Goal: Information Seeking & Learning: Learn about a topic

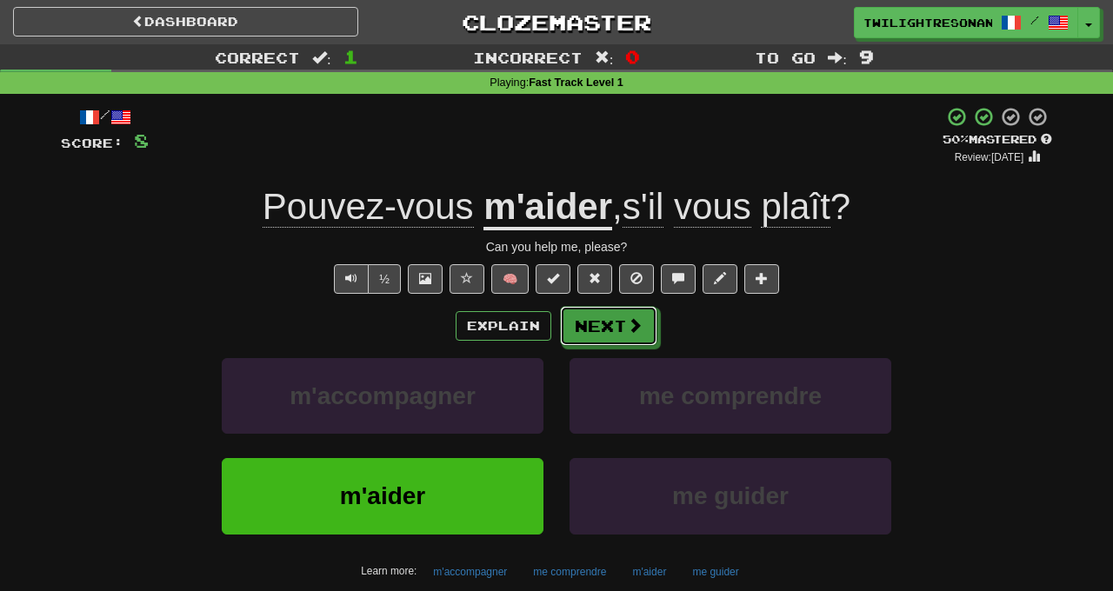
click at [628, 326] on span at bounding box center [635, 325] width 16 height 16
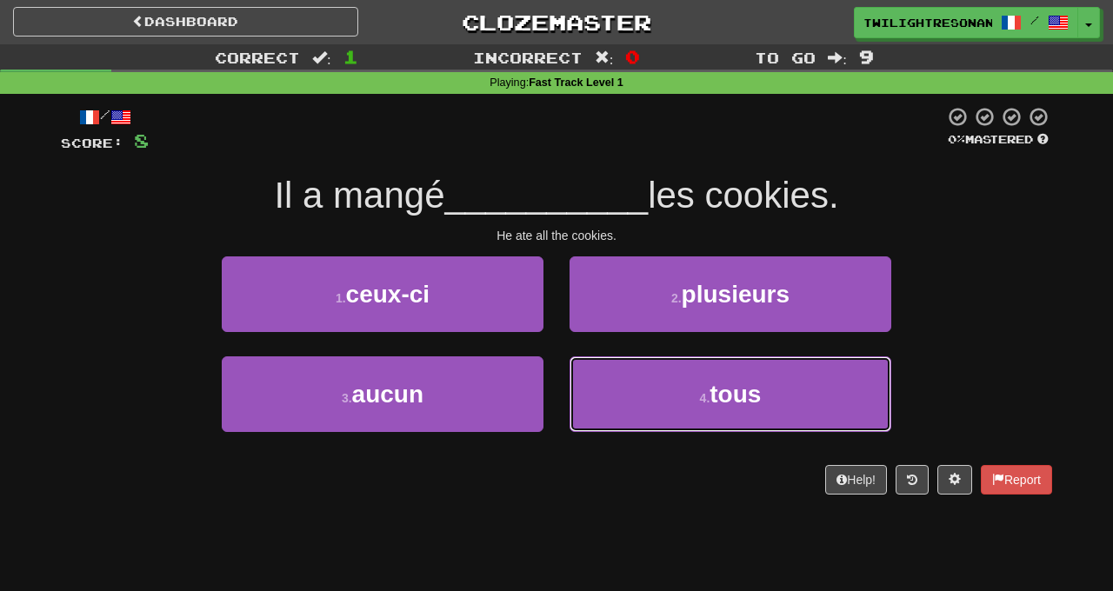
click at [684, 410] on button "4 . tous" at bounding box center [730, 394] width 322 height 76
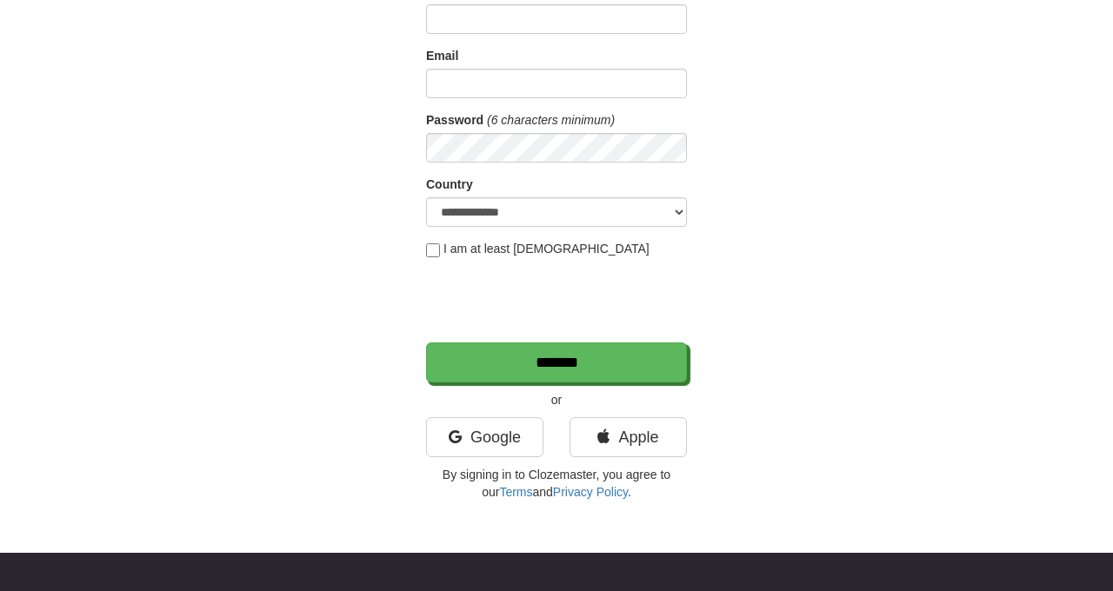
scroll to position [177, 0]
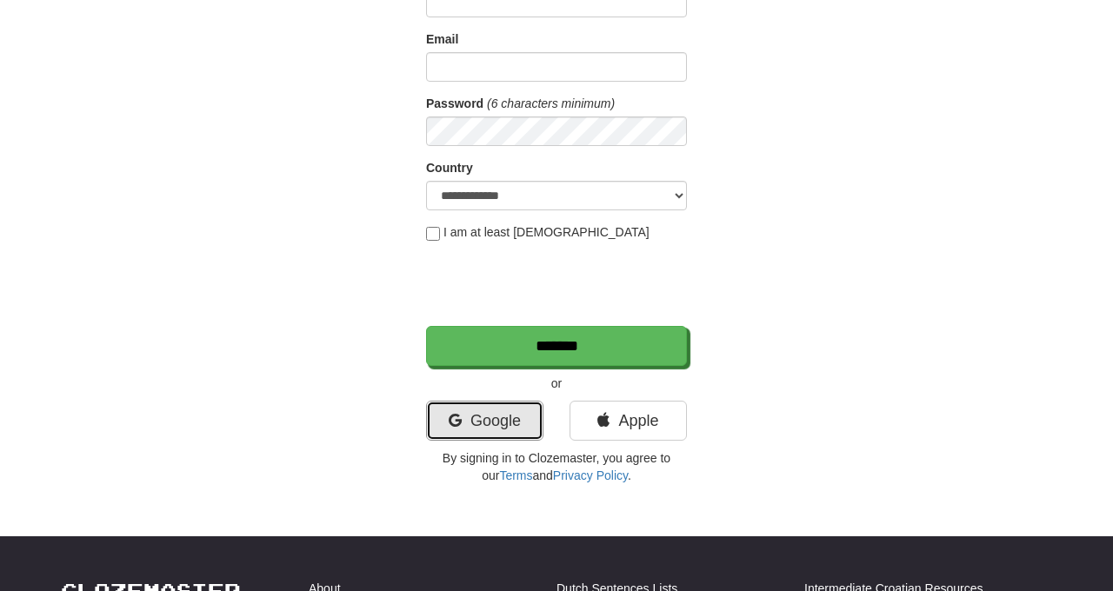
click at [496, 422] on link "Google" at bounding box center [484, 421] width 117 height 40
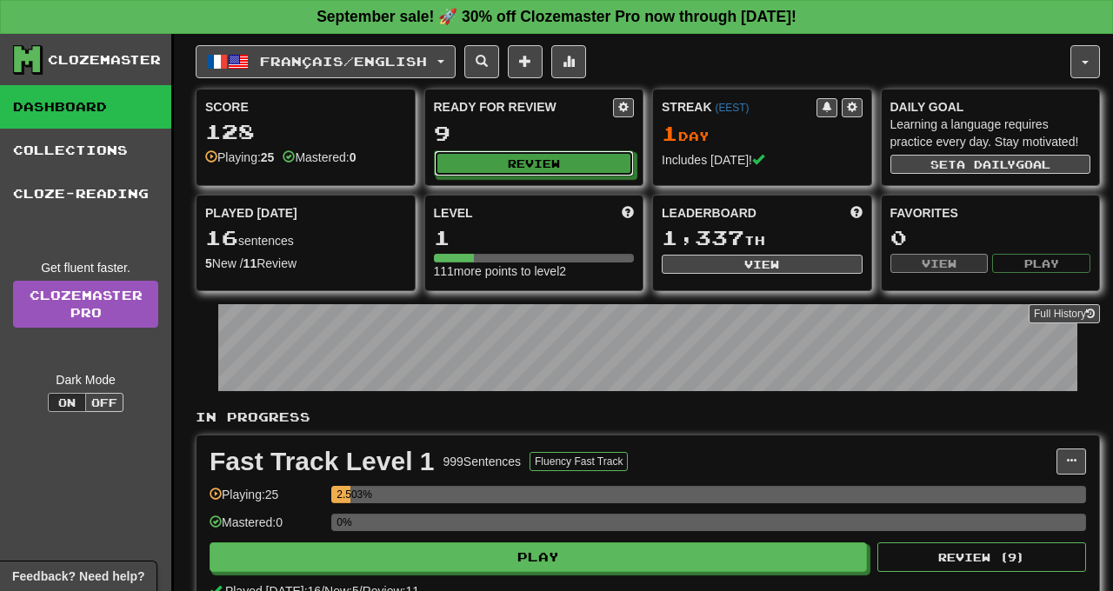
click at [595, 158] on button "Review" at bounding box center [534, 163] width 201 height 26
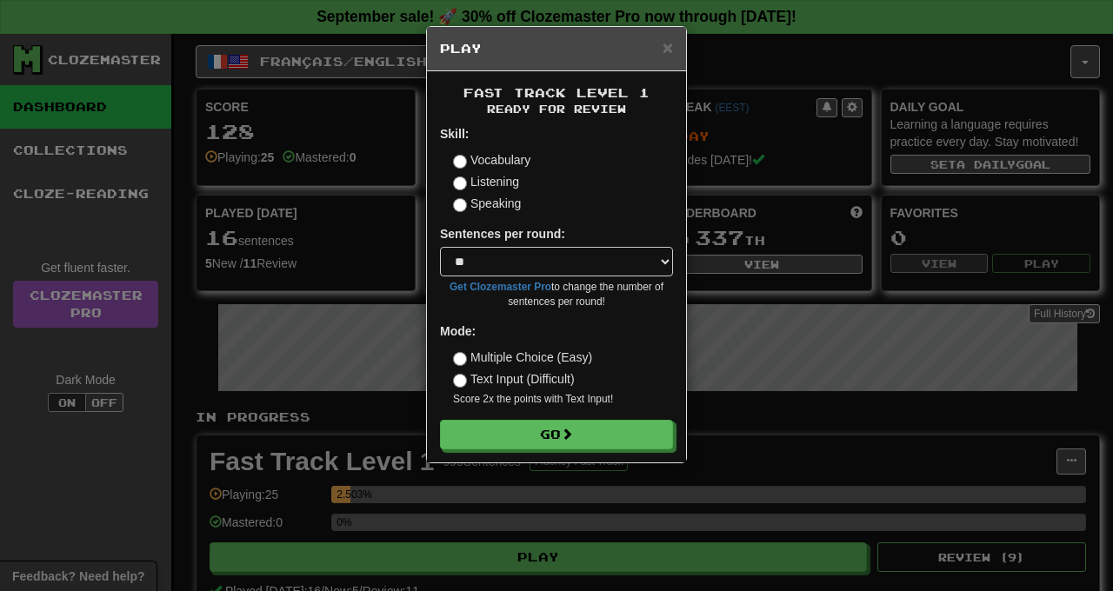
click at [797, 361] on div "× Play Fast Track Level 1 Ready for Review Skill: Vocabulary Listening Speaking…" at bounding box center [556, 295] width 1113 height 591
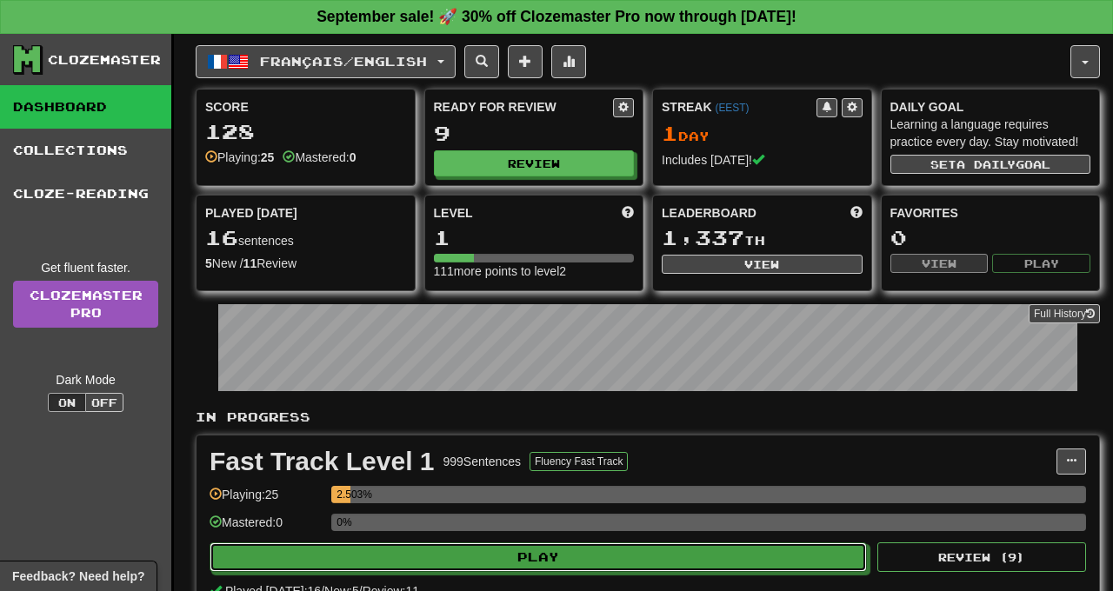
click at [709, 551] on button "Play" at bounding box center [537, 557] width 657 height 30
select select "**"
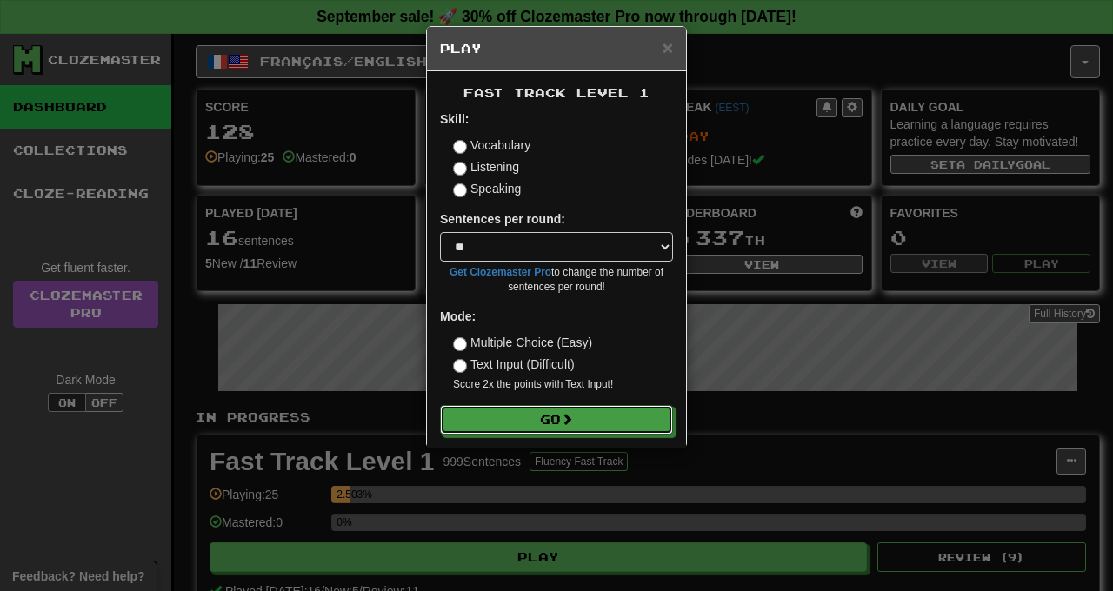
click at [607, 426] on button "Go" at bounding box center [556, 420] width 233 height 30
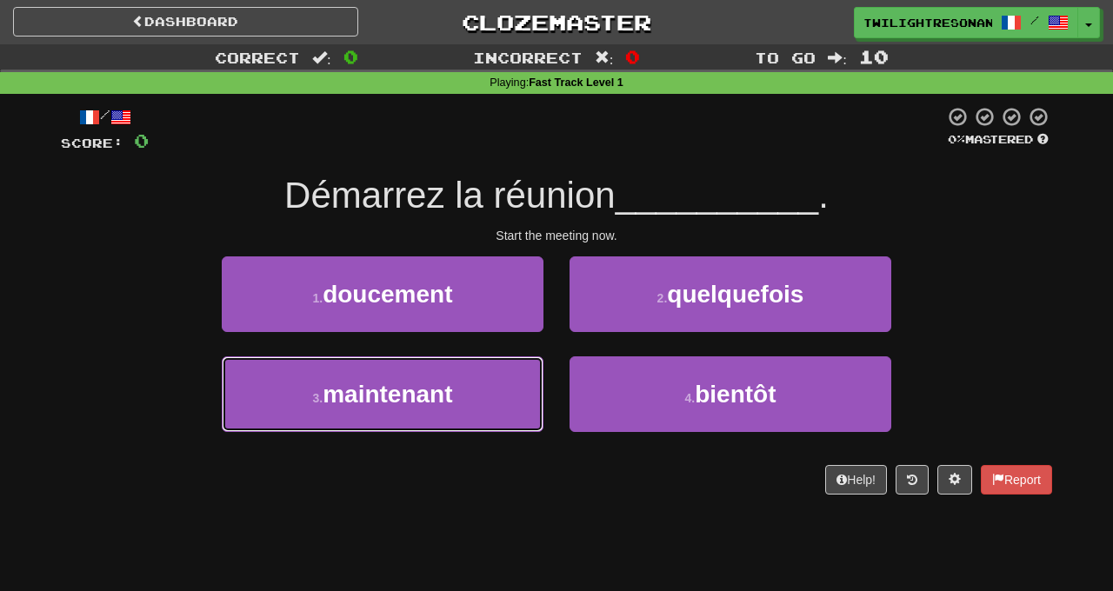
click at [467, 403] on button "3 . maintenant" at bounding box center [383, 394] width 322 height 76
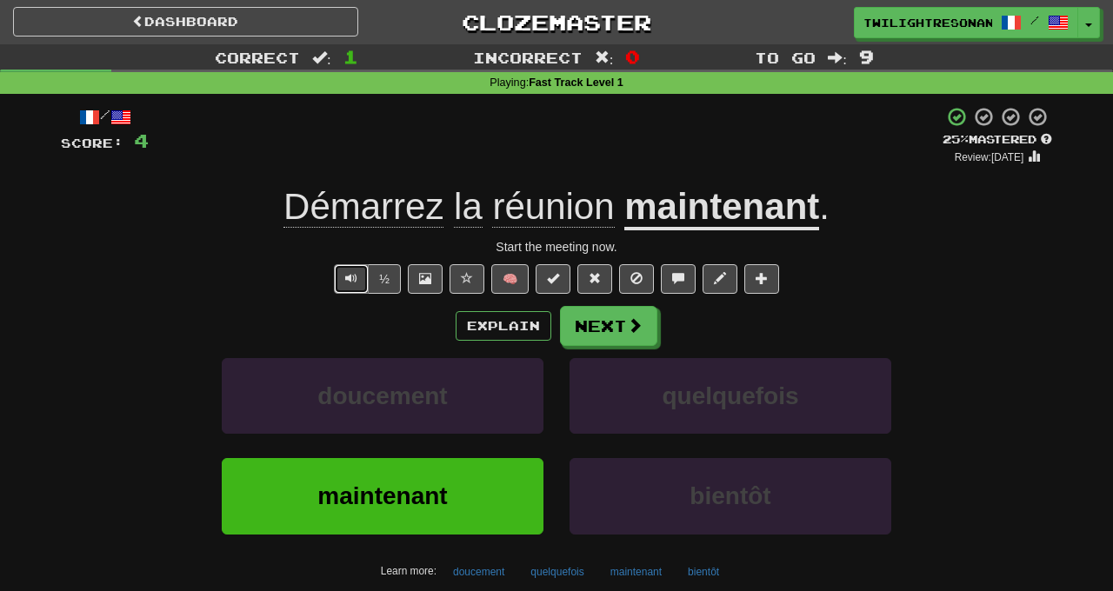
click at [338, 271] on button "Text-to-speech controls" at bounding box center [351, 279] width 35 height 30
click at [347, 282] on button "Text-to-speech controls" at bounding box center [351, 279] width 35 height 30
click at [341, 285] on button "Text-to-speech controls" at bounding box center [351, 279] width 35 height 30
click at [621, 342] on button "Next" at bounding box center [608, 326] width 97 height 40
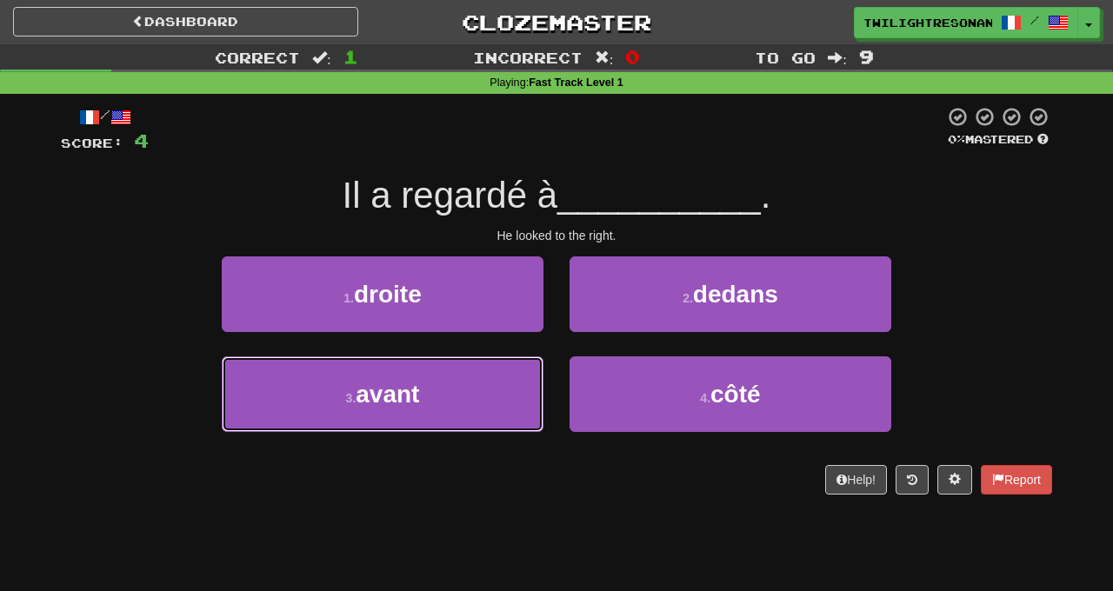
click at [464, 387] on button "3 . avant" at bounding box center [383, 394] width 322 height 76
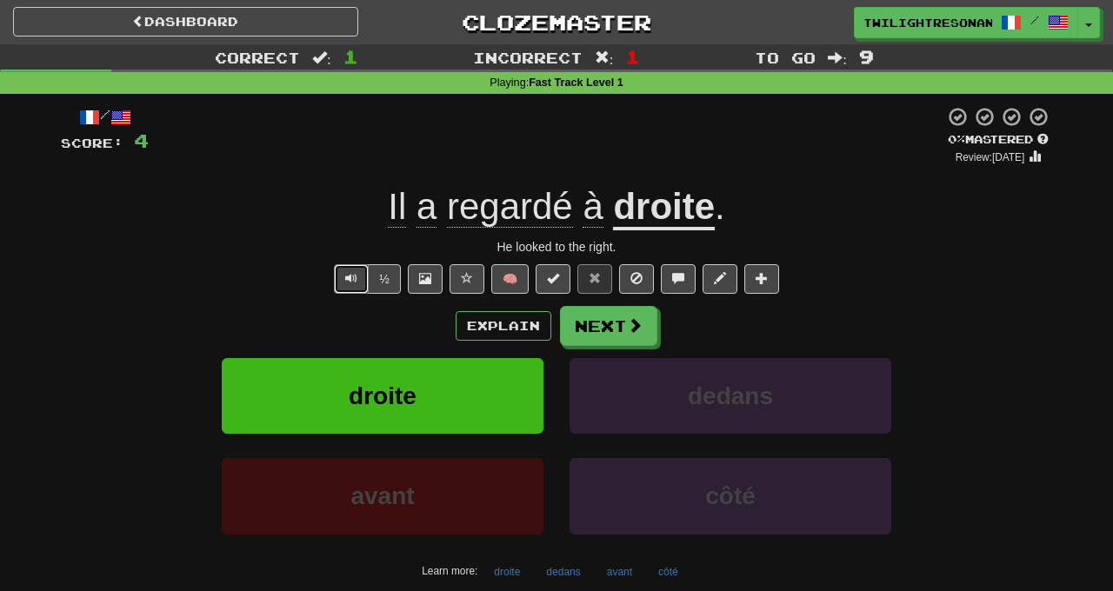
click at [346, 276] on button "Text-to-speech controls" at bounding box center [351, 279] width 35 height 30
click at [352, 280] on span "Text-to-speech controls" at bounding box center [351, 278] width 12 height 12
click at [343, 281] on button "Text-to-speech controls" at bounding box center [351, 279] width 35 height 30
click at [628, 320] on span at bounding box center [635, 325] width 16 height 16
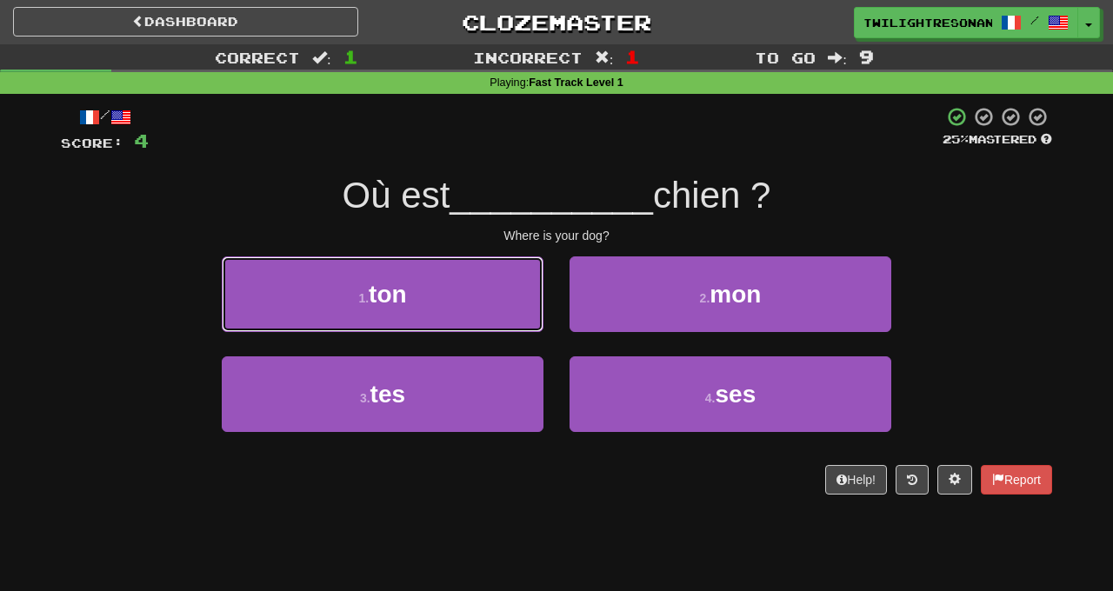
click at [476, 286] on button "1 . ton" at bounding box center [383, 294] width 322 height 76
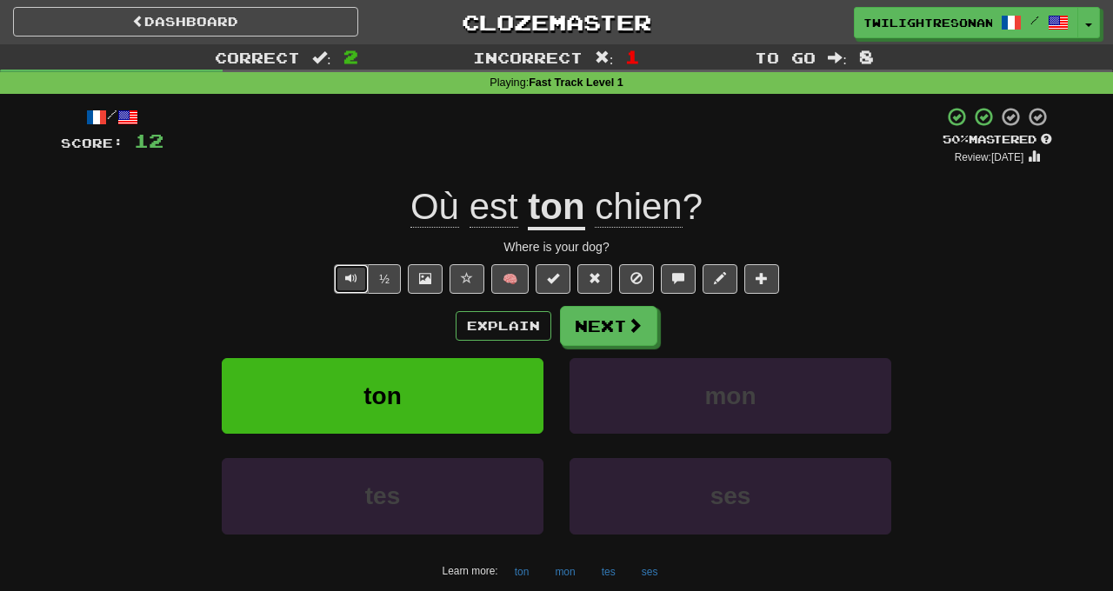
click at [337, 282] on button "Text-to-speech controls" at bounding box center [351, 279] width 35 height 30
click at [353, 269] on button "Text-to-speech controls" at bounding box center [351, 279] width 35 height 30
click at [351, 280] on span "Text-to-speech controls" at bounding box center [351, 278] width 12 height 12
click at [626, 336] on button "Next" at bounding box center [608, 326] width 97 height 40
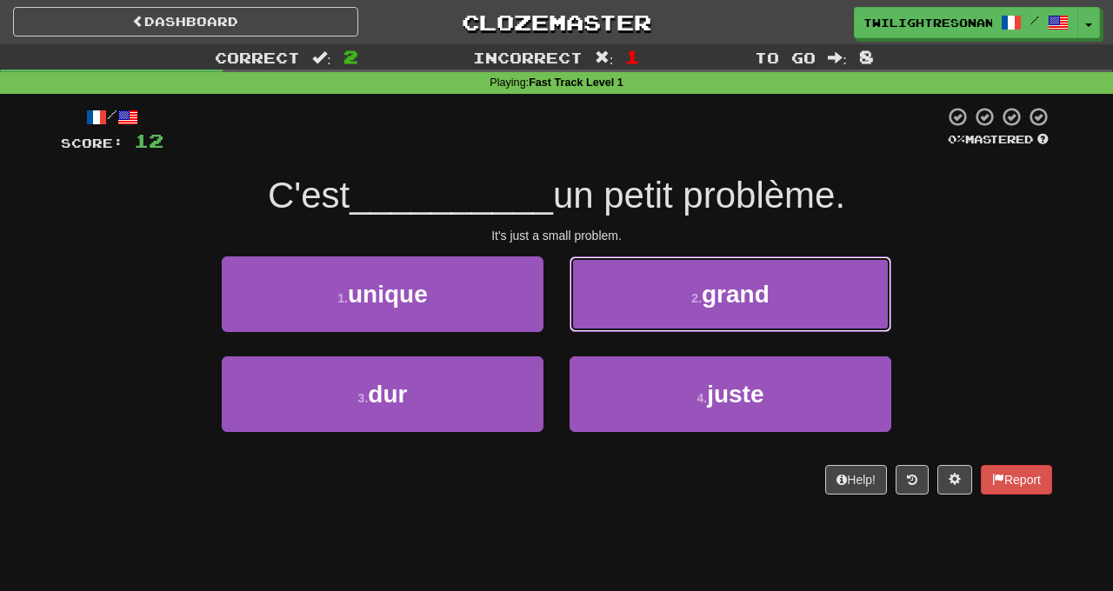
click at [661, 325] on button "2 . grand" at bounding box center [730, 294] width 322 height 76
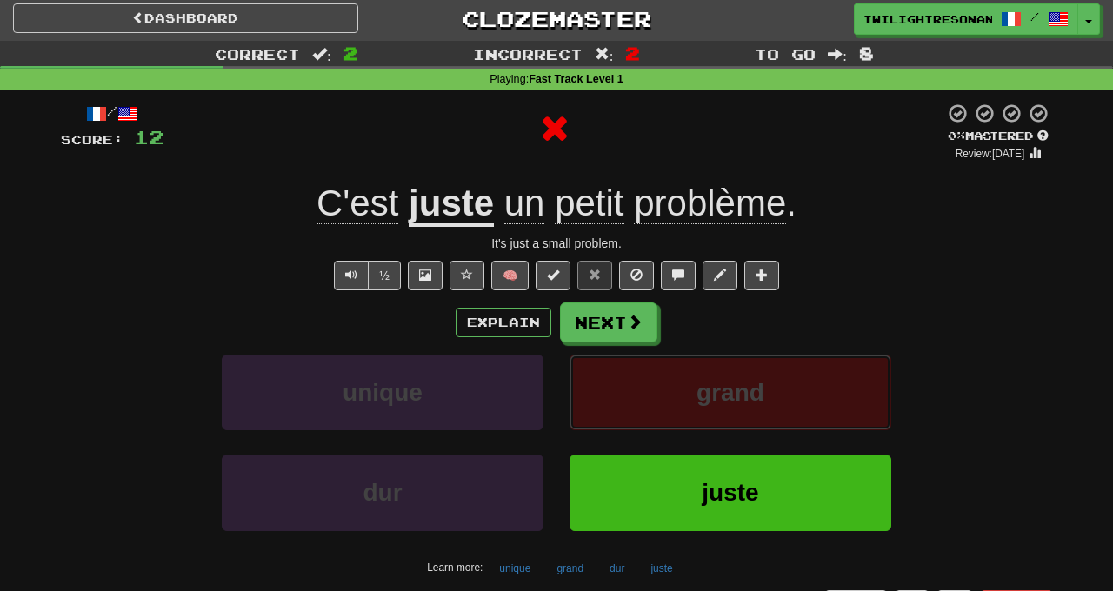
scroll to position [7, 0]
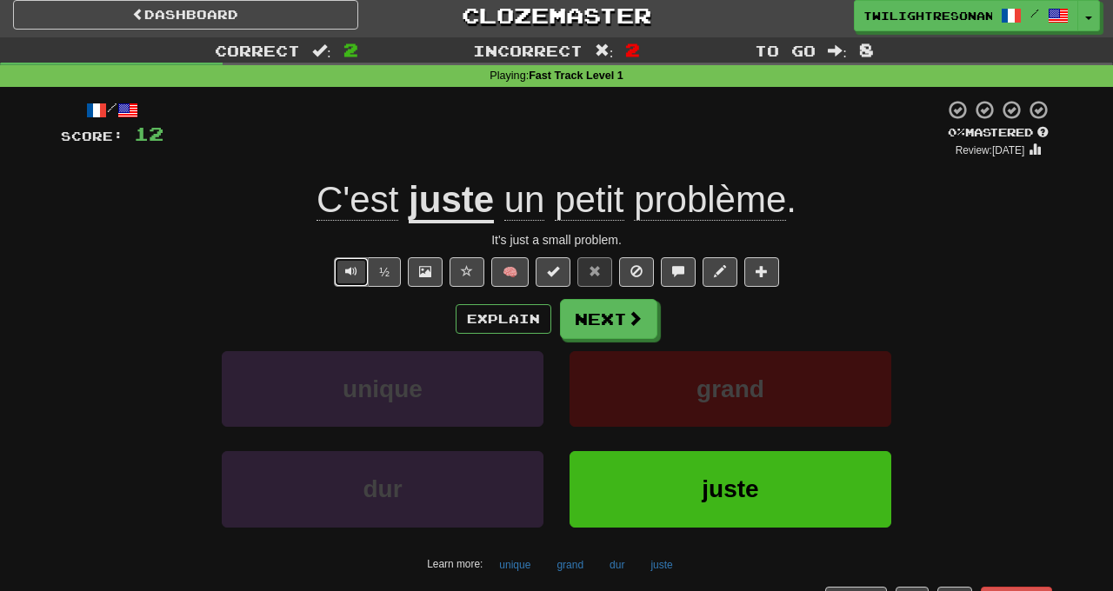
click at [357, 261] on button "Text-to-speech controls" at bounding box center [351, 272] width 35 height 30
click at [348, 268] on button "Text-to-speech controls" at bounding box center [351, 272] width 35 height 30
click at [347, 273] on button "Text-to-speech controls" at bounding box center [351, 272] width 35 height 30
click at [338, 266] on button "Text-to-speech controls" at bounding box center [351, 272] width 35 height 30
click at [637, 314] on span at bounding box center [635, 318] width 16 height 16
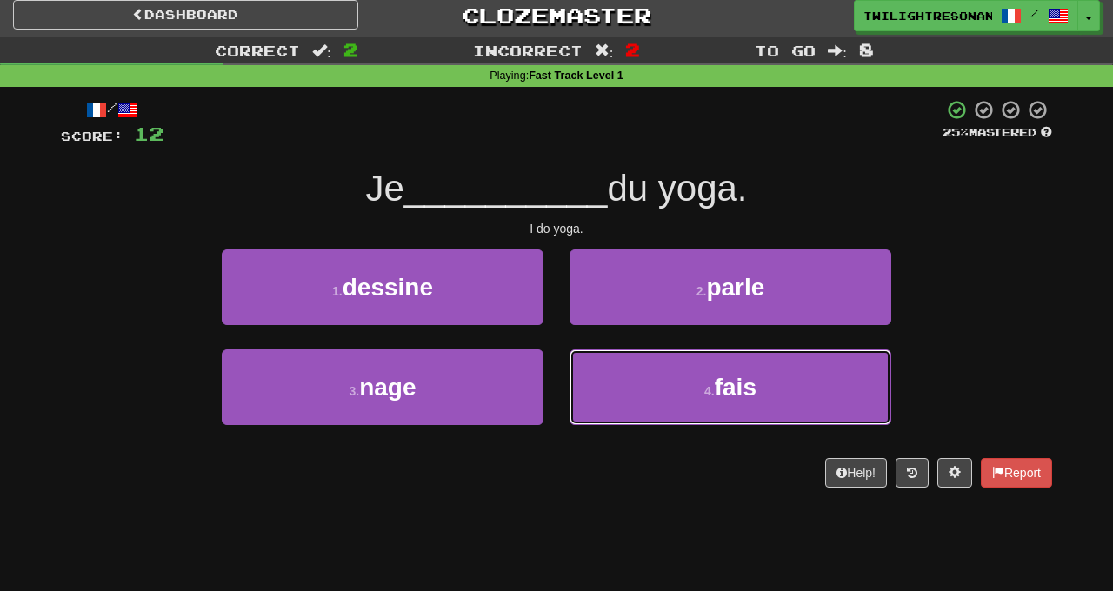
click at [737, 382] on span "fais" at bounding box center [735, 387] width 42 height 27
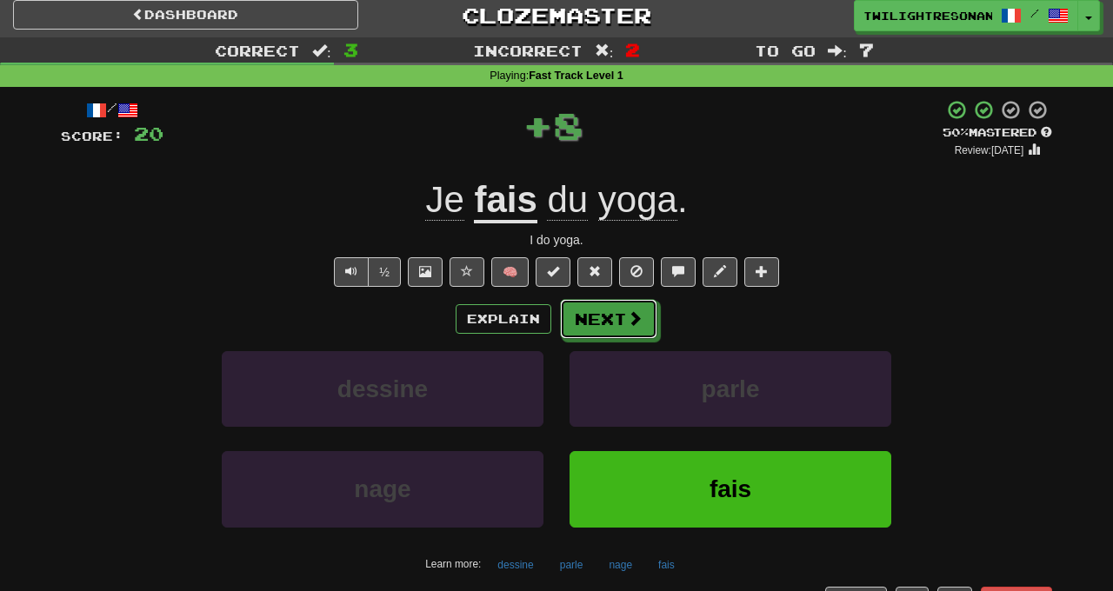
click at [620, 310] on button "Next" at bounding box center [608, 319] width 97 height 40
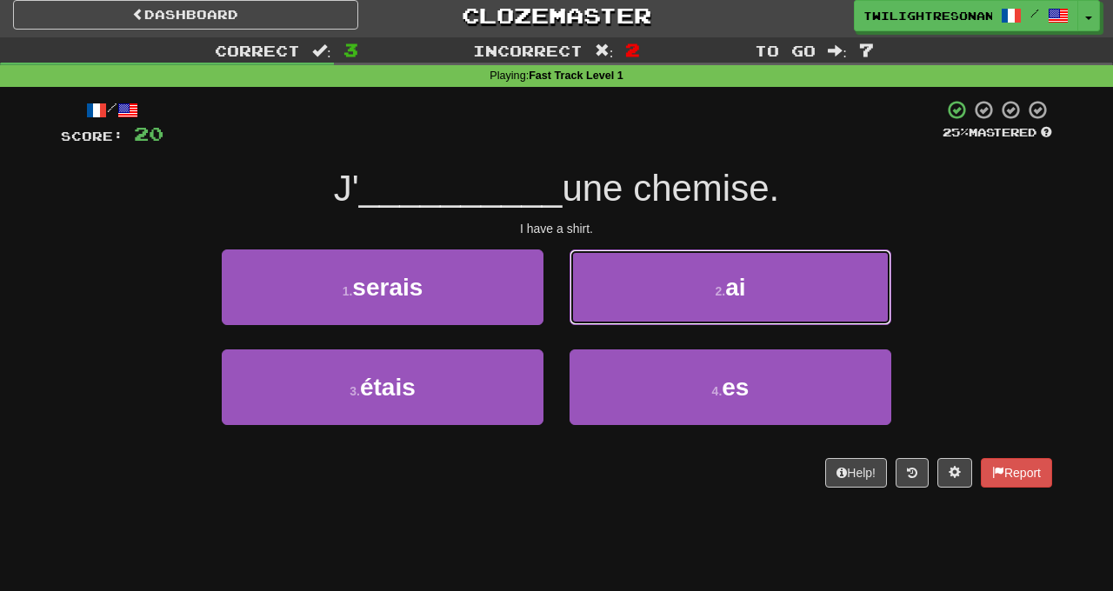
click at [735, 291] on span "ai" at bounding box center [735, 287] width 20 height 27
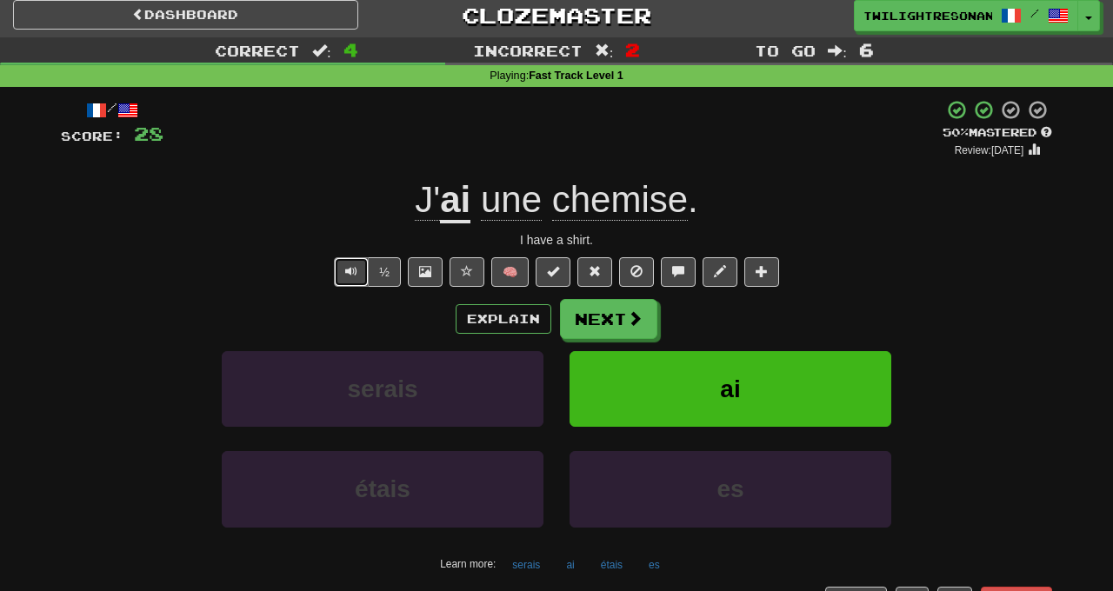
click at [342, 266] on button "Text-to-speech controls" at bounding box center [351, 272] width 35 height 30
click at [629, 313] on span at bounding box center [635, 318] width 16 height 16
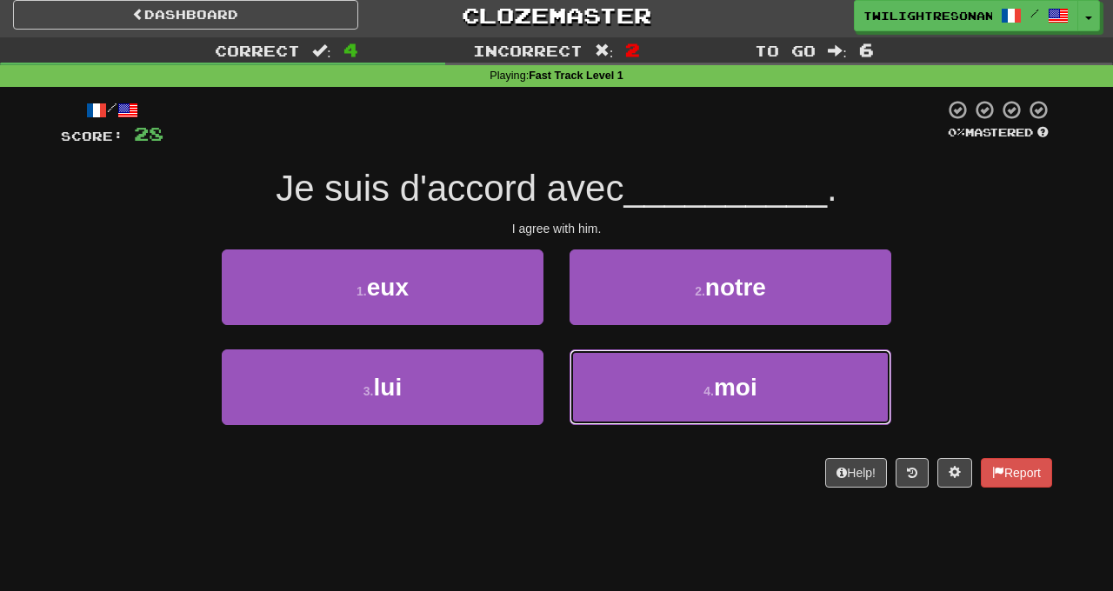
click at [641, 370] on button "4 . moi" at bounding box center [730, 387] width 322 height 76
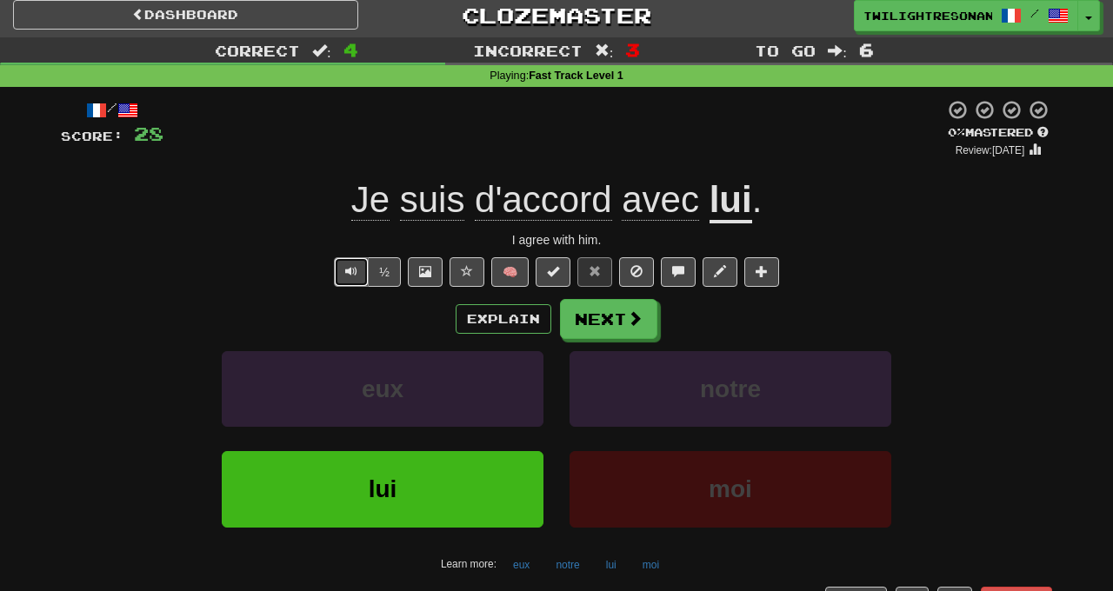
click at [340, 268] on button "Text-to-speech controls" at bounding box center [351, 272] width 35 height 30
click at [348, 266] on button "Text-to-speech controls" at bounding box center [351, 272] width 35 height 30
click at [615, 334] on button "Next" at bounding box center [608, 319] width 97 height 40
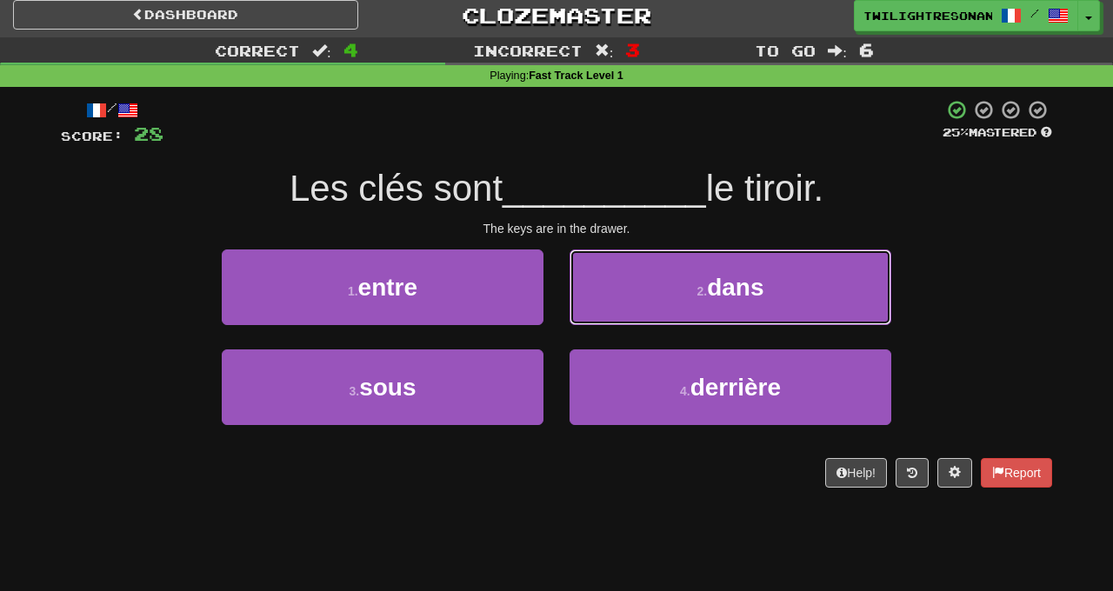
click at [706, 294] on small "2 ." at bounding box center [701, 291] width 10 height 14
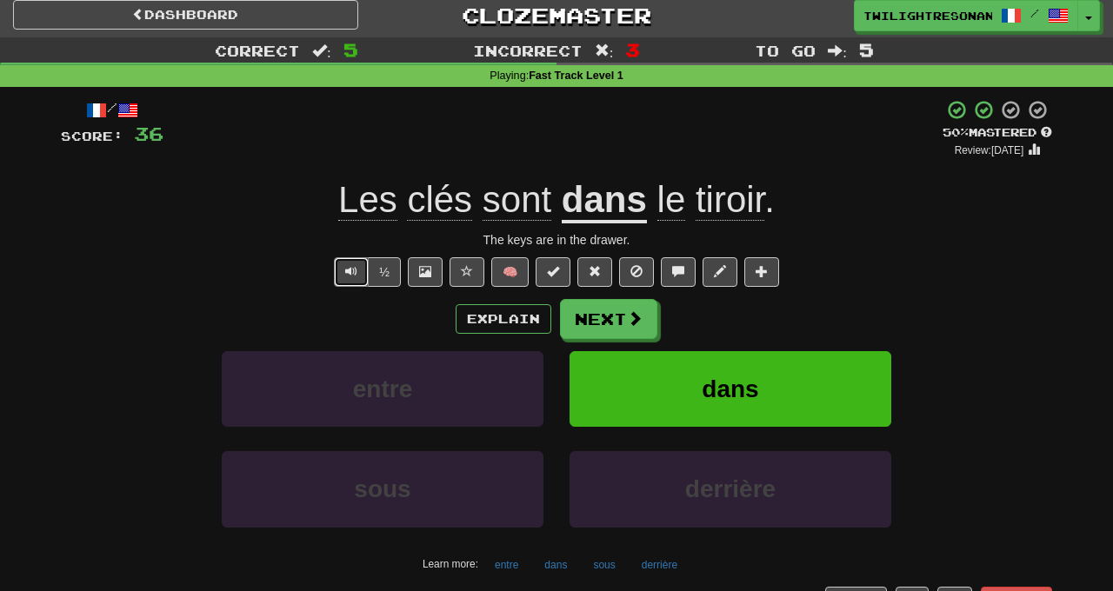
click at [342, 276] on button "Text-to-speech controls" at bounding box center [351, 272] width 35 height 30
click at [621, 315] on button "Next" at bounding box center [608, 319] width 97 height 40
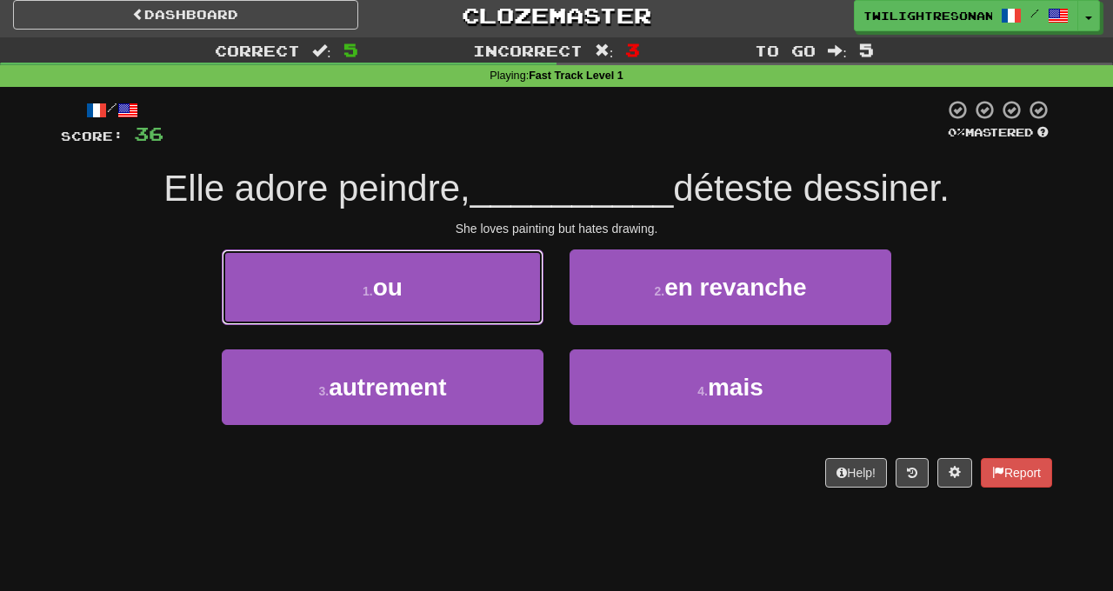
click at [471, 296] on button "1 . ou" at bounding box center [383, 287] width 322 height 76
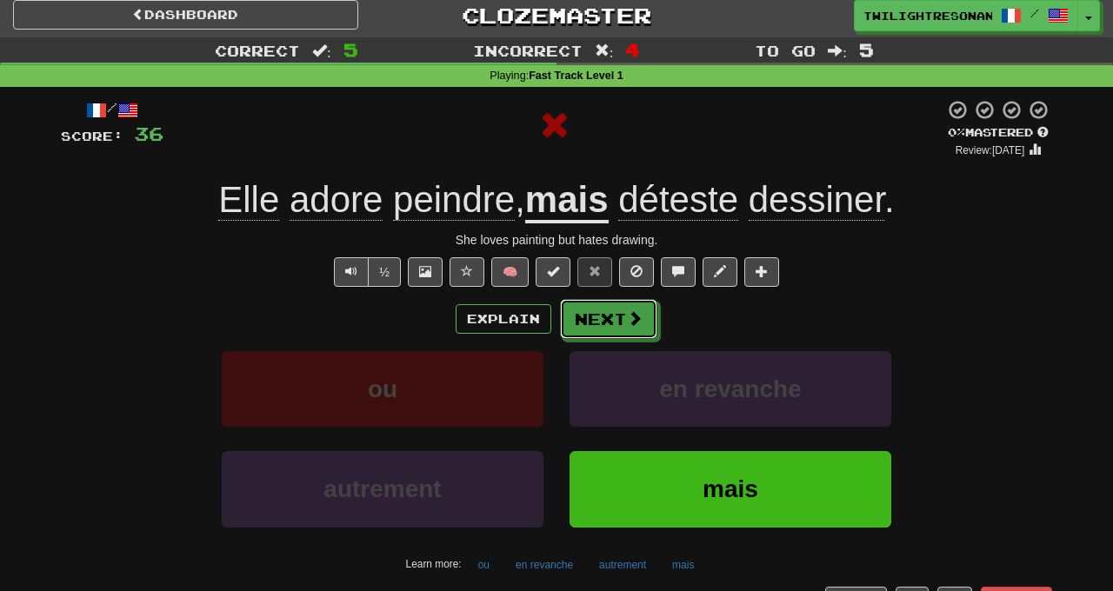
click at [599, 308] on button "Next" at bounding box center [608, 319] width 97 height 40
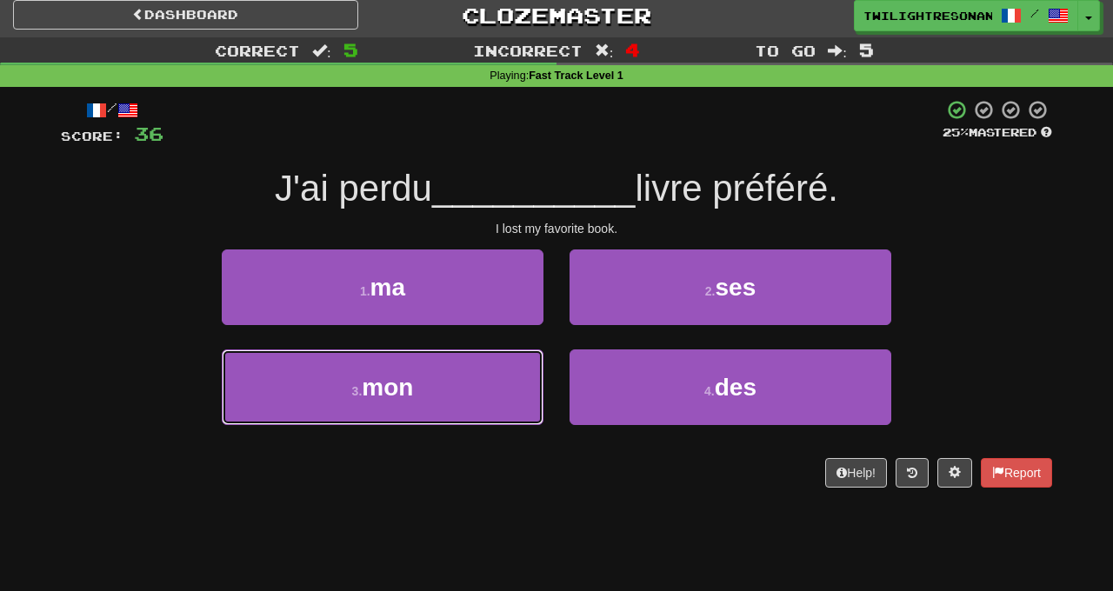
click at [472, 384] on button "3 . mon" at bounding box center [383, 387] width 322 height 76
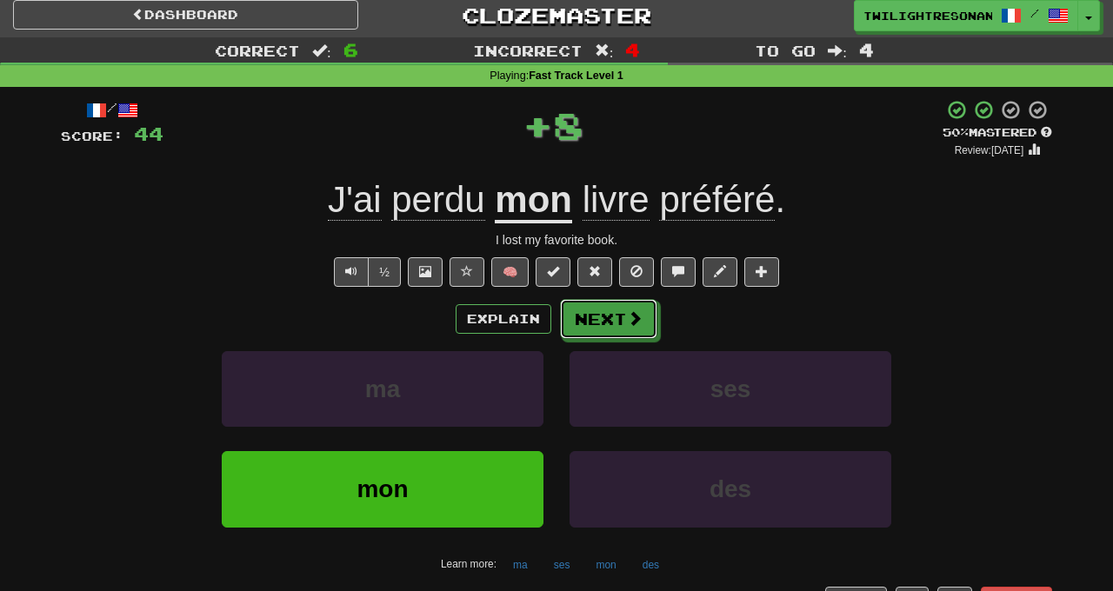
click at [610, 315] on button "Next" at bounding box center [608, 319] width 97 height 40
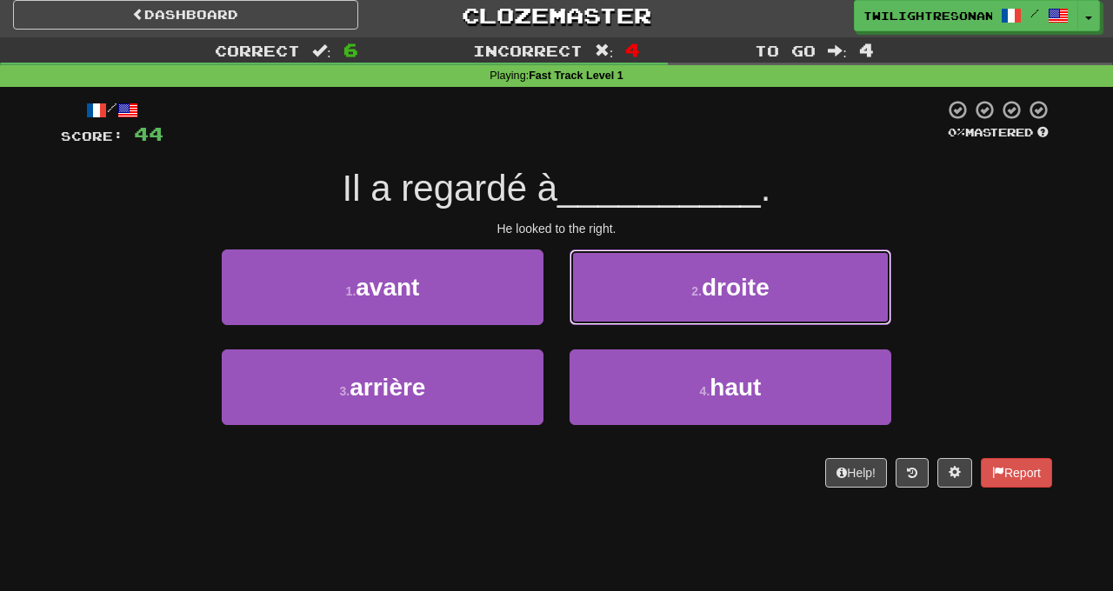
click at [666, 284] on button "2 . droite" at bounding box center [730, 287] width 322 height 76
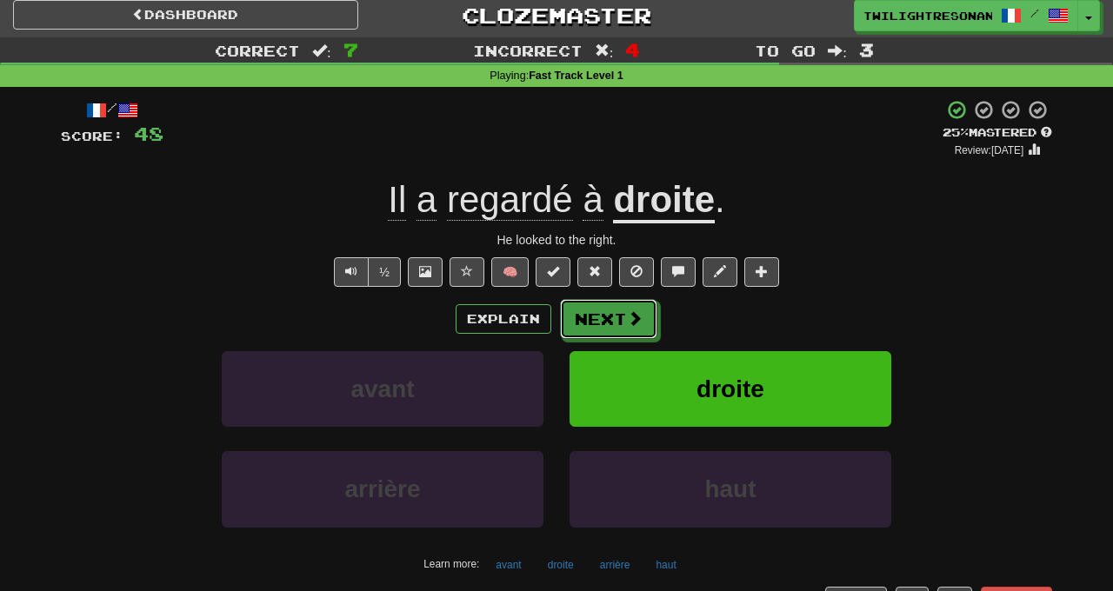
click at [594, 333] on button "Next" at bounding box center [608, 319] width 97 height 40
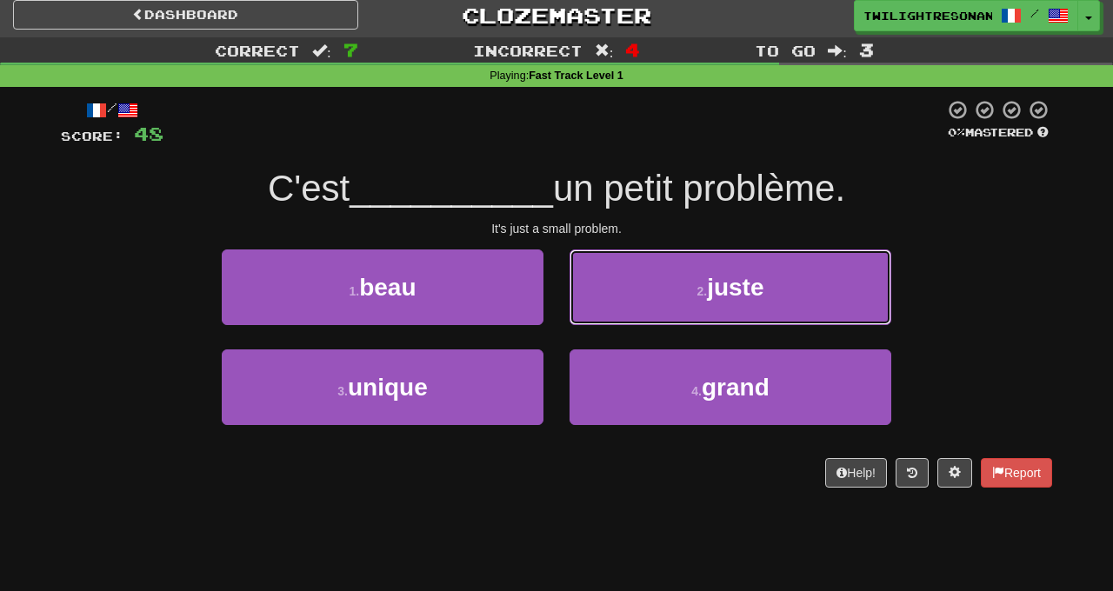
click at [773, 274] on button "2 . juste" at bounding box center [730, 287] width 322 height 76
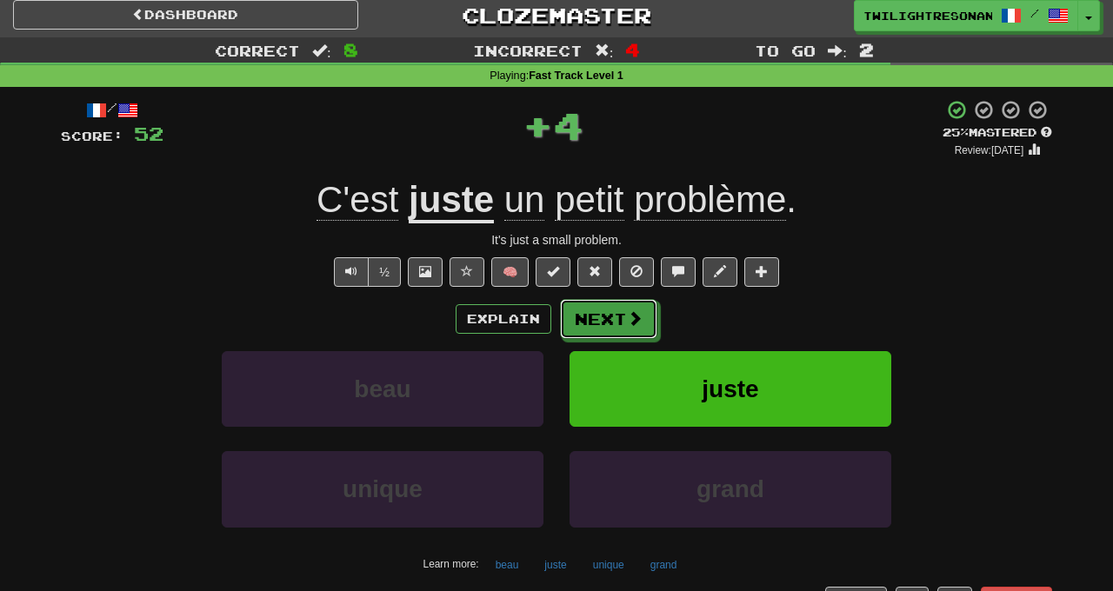
click at [602, 302] on button "Next" at bounding box center [608, 319] width 97 height 40
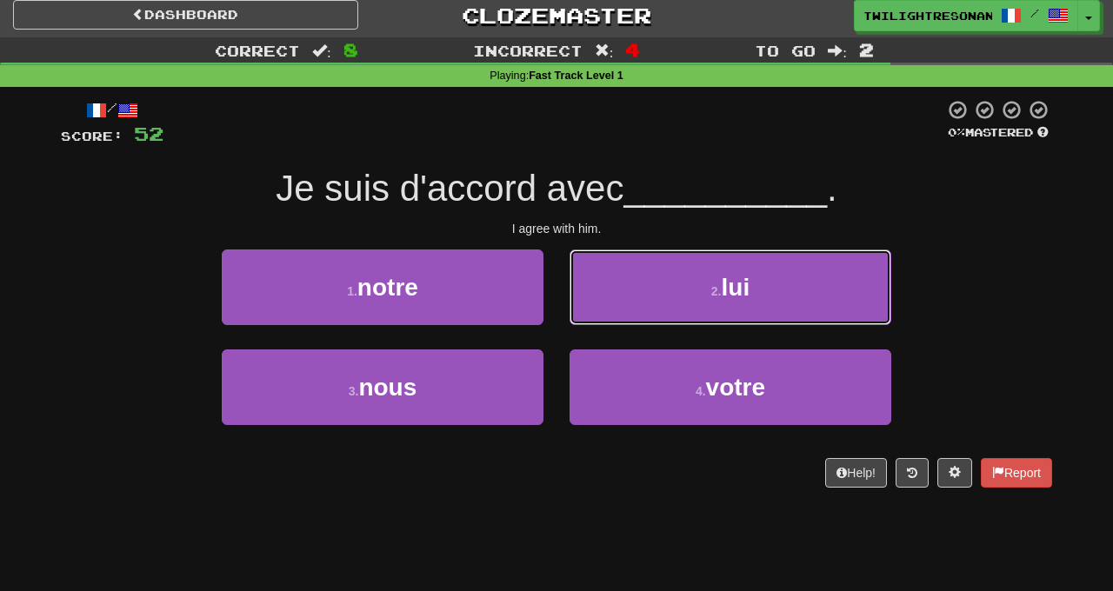
click at [687, 302] on button "2 . lui" at bounding box center [730, 287] width 322 height 76
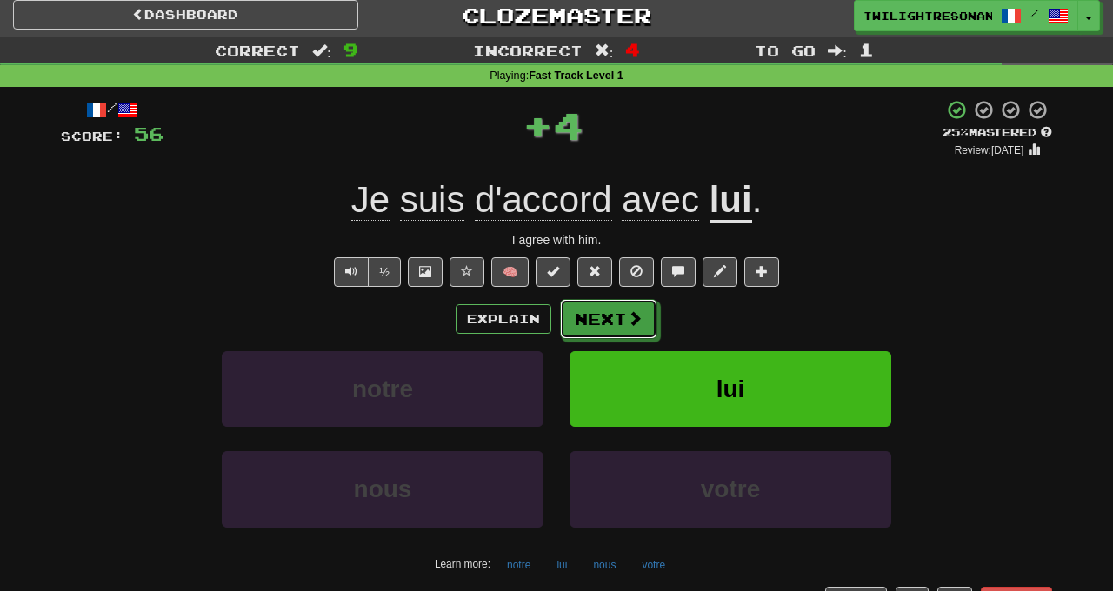
click at [593, 318] on button "Next" at bounding box center [608, 319] width 97 height 40
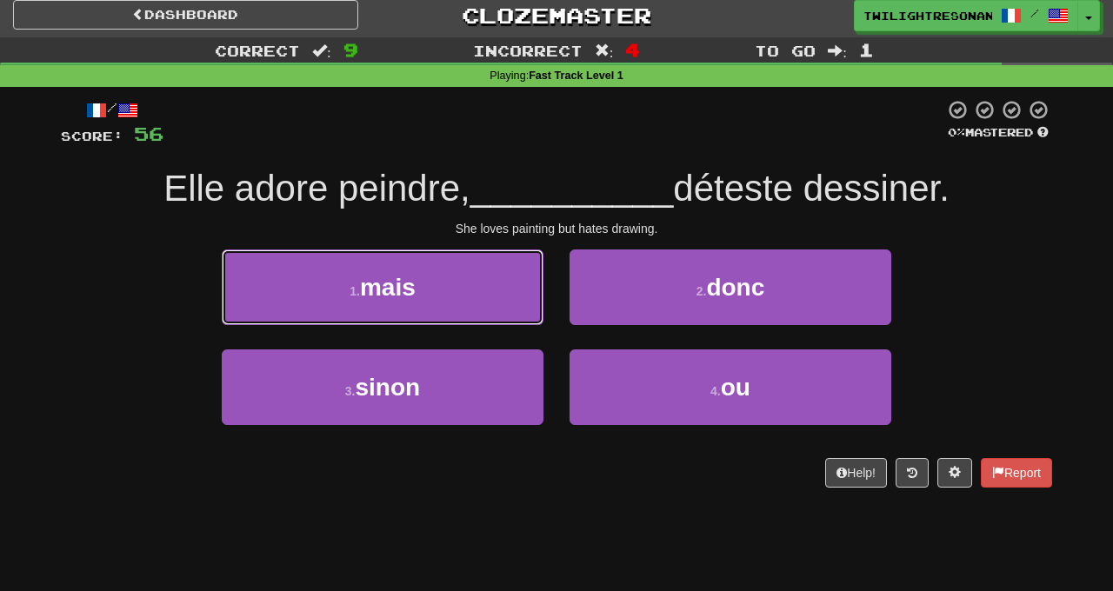
click at [488, 284] on button "1 . mais" at bounding box center [383, 287] width 322 height 76
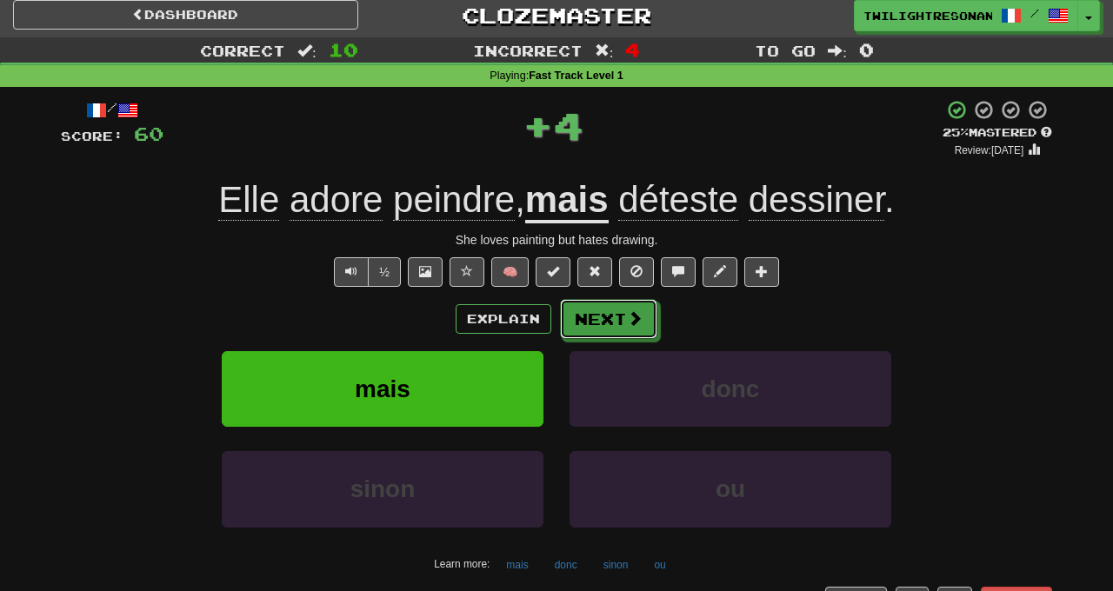
click at [605, 312] on button "Next" at bounding box center [608, 319] width 97 height 40
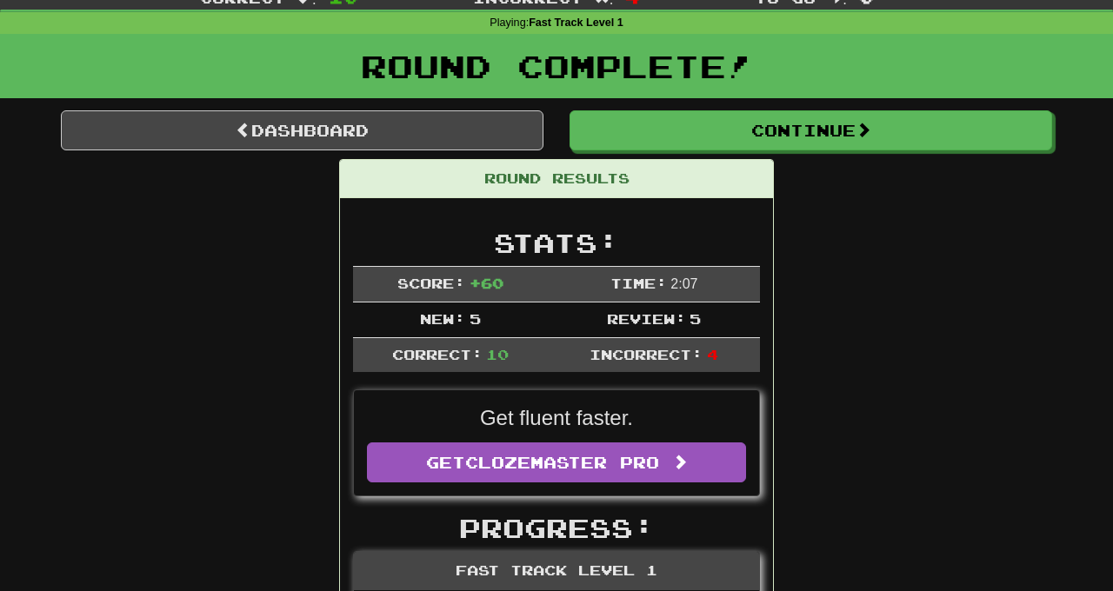
scroll to position [50, 0]
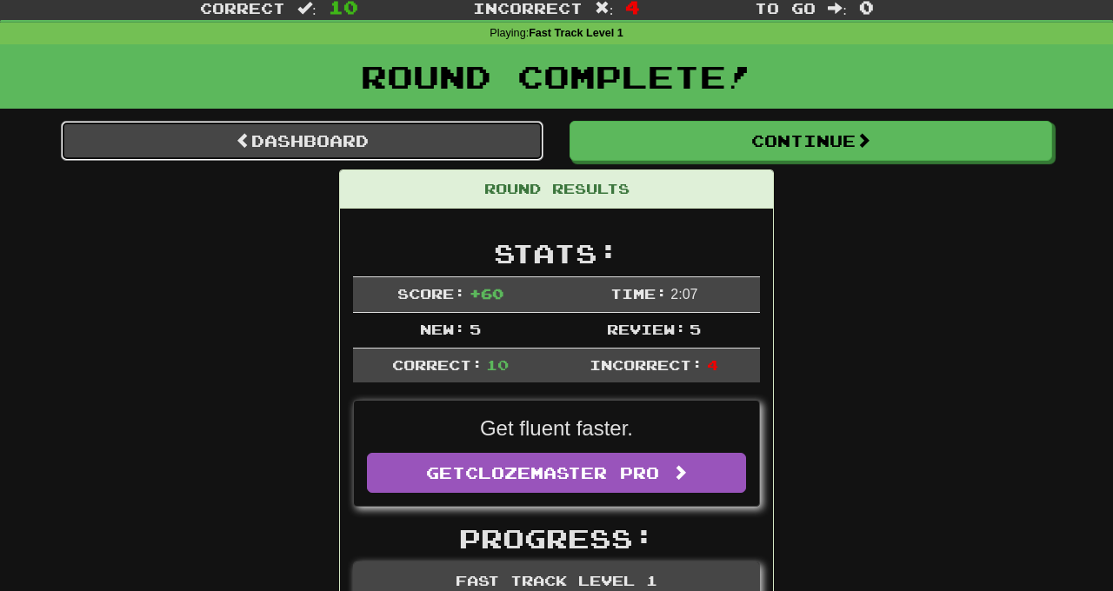
click at [480, 136] on link "Dashboard" at bounding box center [302, 141] width 482 height 40
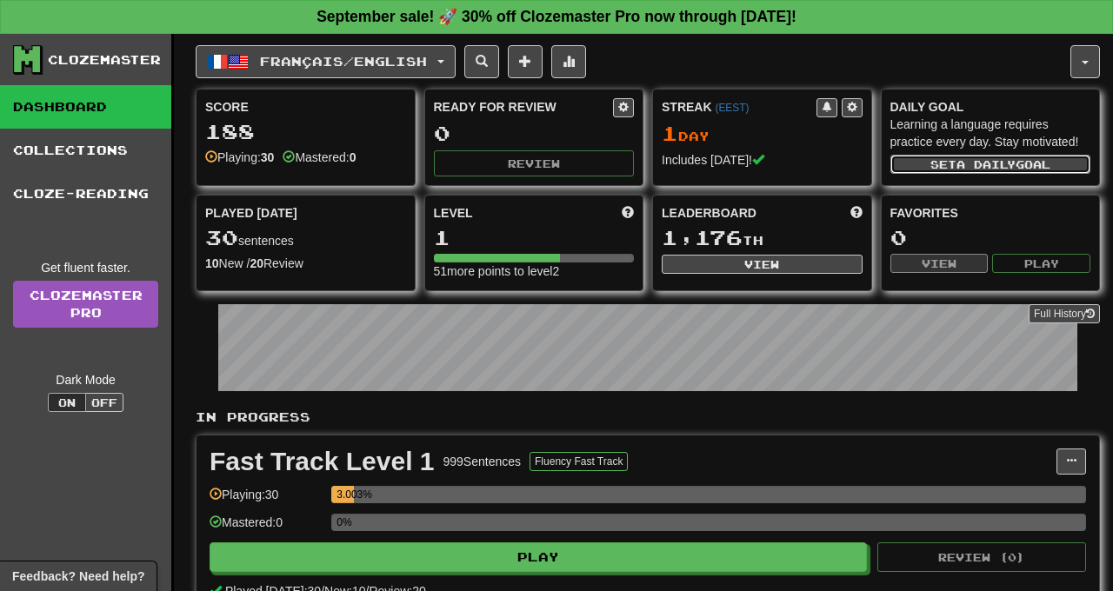
click at [984, 169] on button "Set a daily goal" at bounding box center [990, 164] width 201 height 19
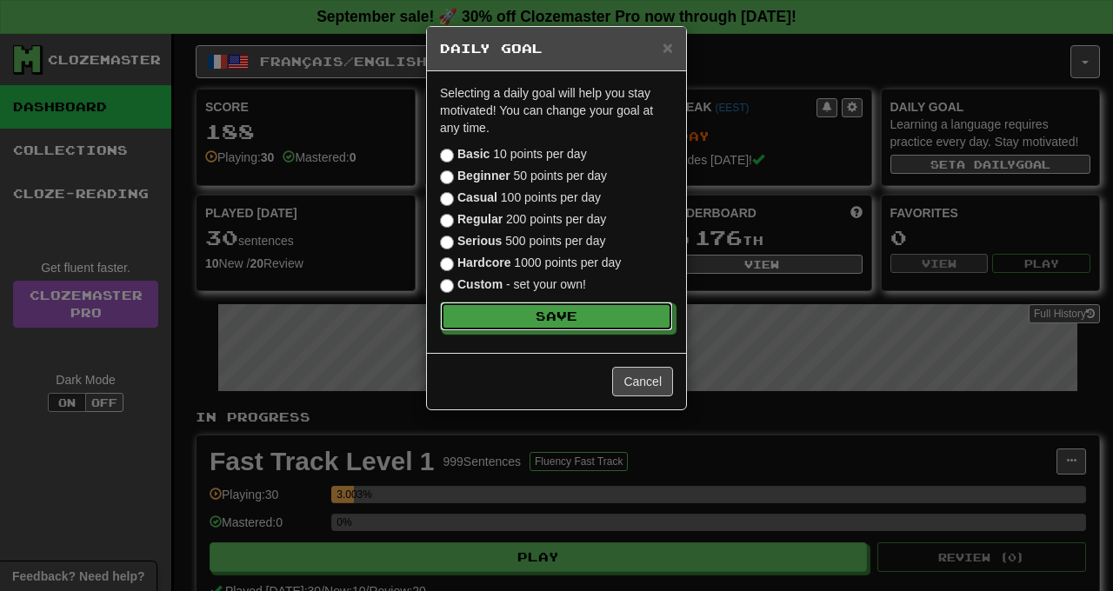
click at [624, 322] on button "Save" at bounding box center [556, 317] width 233 height 30
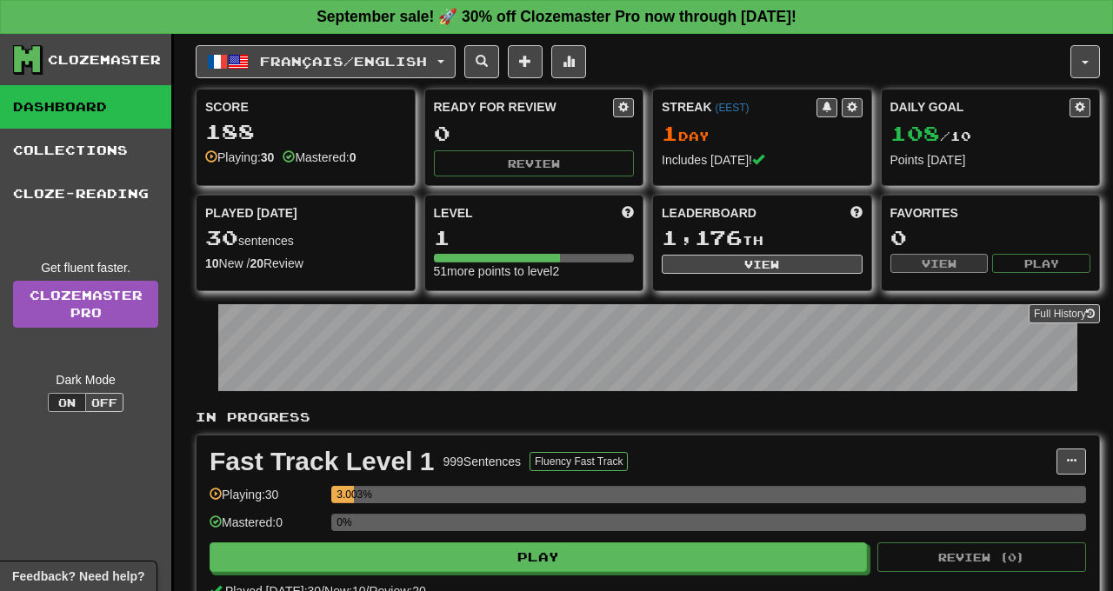
click at [1004, 135] on div "108 / 10" at bounding box center [990, 134] width 201 height 23
click at [1077, 111] on button at bounding box center [1079, 107] width 21 height 19
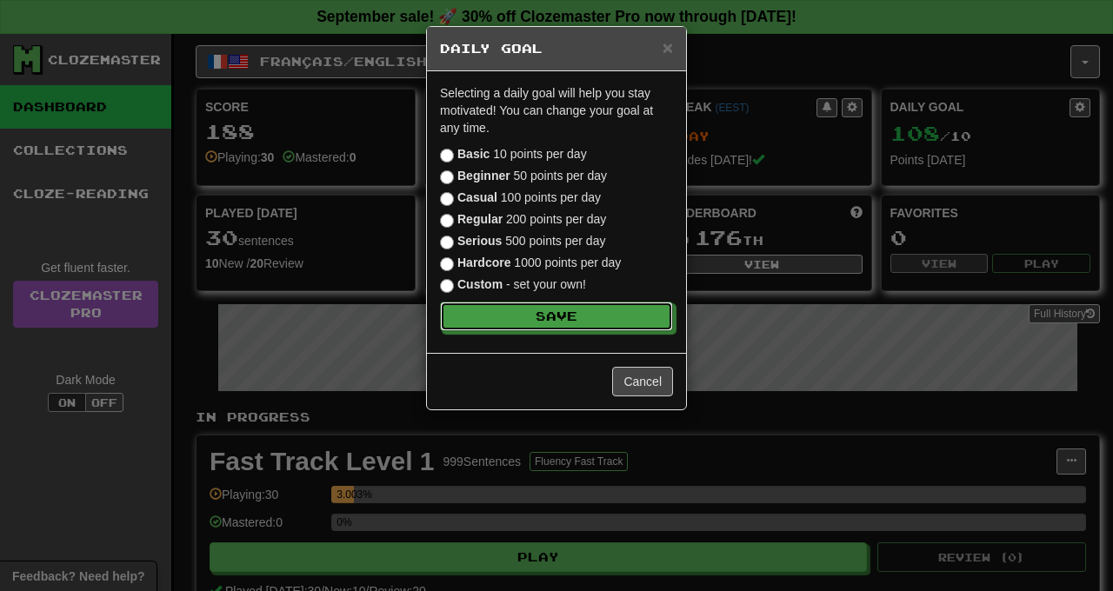
click at [615, 314] on button "Save" at bounding box center [556, 317] width 233 height 30
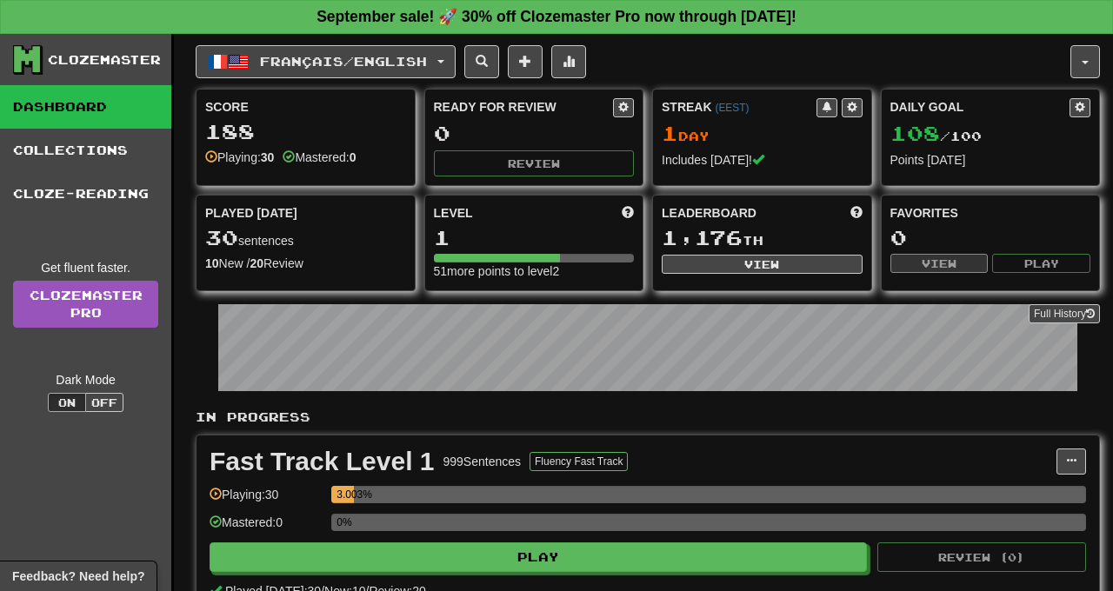
click at [130, 140] on link "Collections" at bounding box center [85, 150] width 171 height 43
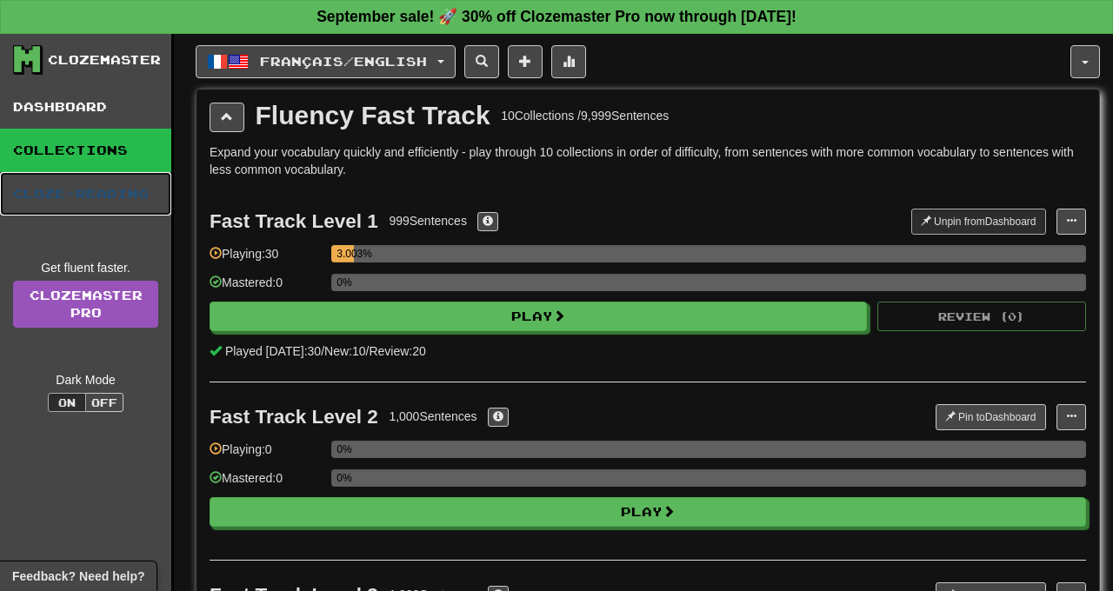
click at [123, 196] on link "Cloze-Reading" at bounding box center [85, 193] width 171 height 43
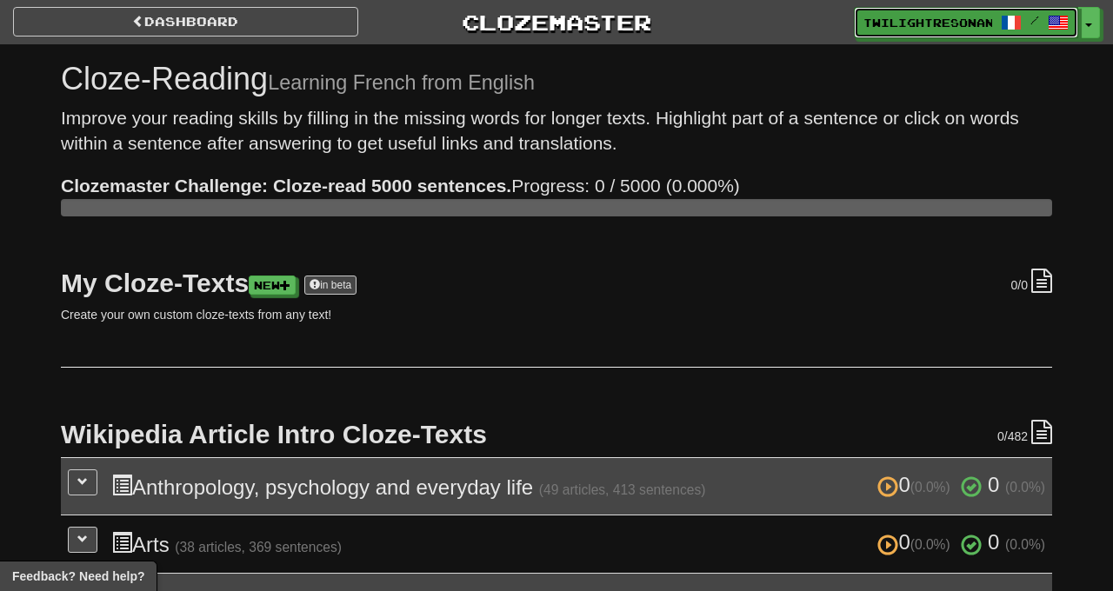
click at [1064, 31] on span at bounding box center [1057, 22] width 21 height 21
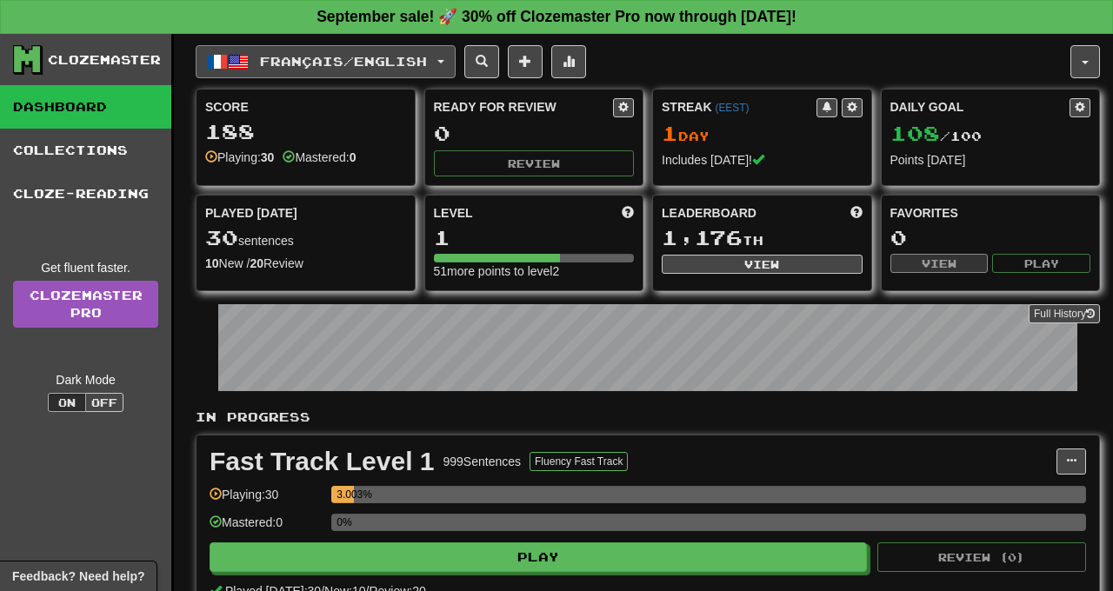
click at [427, 59] on span "Français / English" at bounding box center [343, 61] width 167 height 15
